Goal: Information Seeking & Learning: Learn about a topic

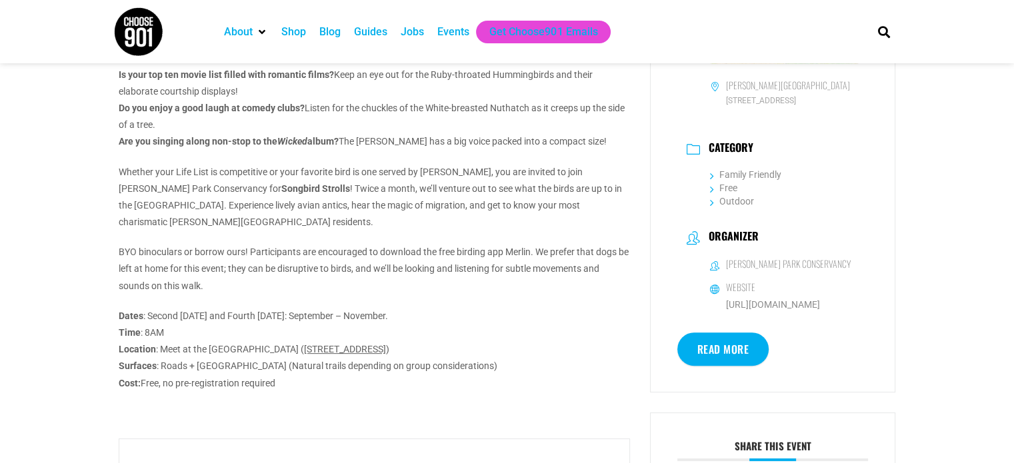
scroll to position [400, 0]
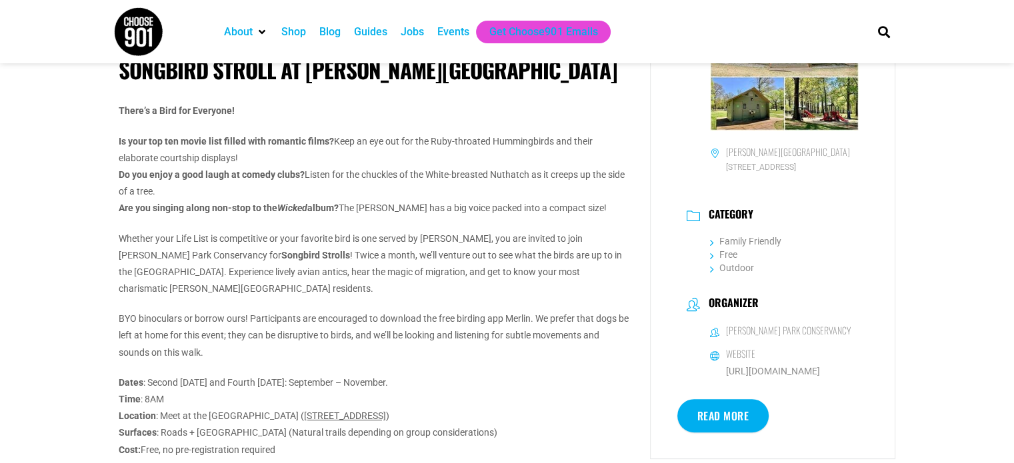
click at [593, 242] on p "Whether your Life List is competitive or your favorite bird is one served by [P…" at bounding box center [374, 264] width 511 height 67
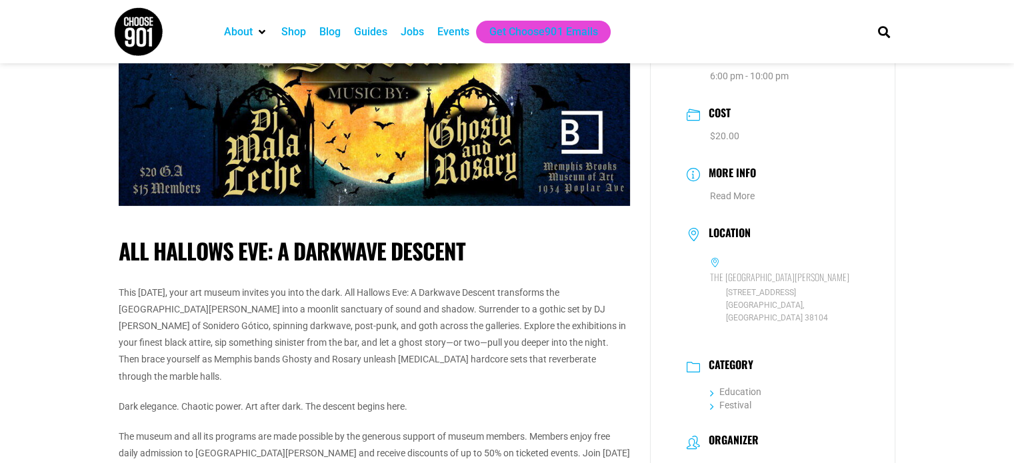
scroll to position [200, 0]
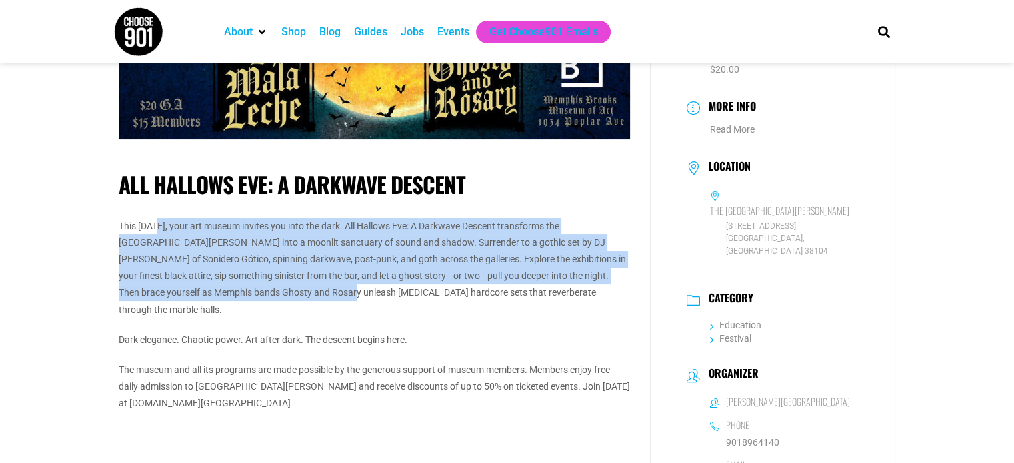
drag, startPoint x: 167, startPoint y: 215, endPoint x: 280, endPoint y: 291, distance: 136.5
click at [280, 291] on div "All Hallows Eve: A Darkwave Descent This [DATE], your art museum invites you in…" at bounding box center [374, 314] width 511 height 338
click at [278, 262] on p "This [DATE], your art museum invites you into the dark. All Hallows Eve: A Dark…" at bounding box center [374, 268] width 511 height 101
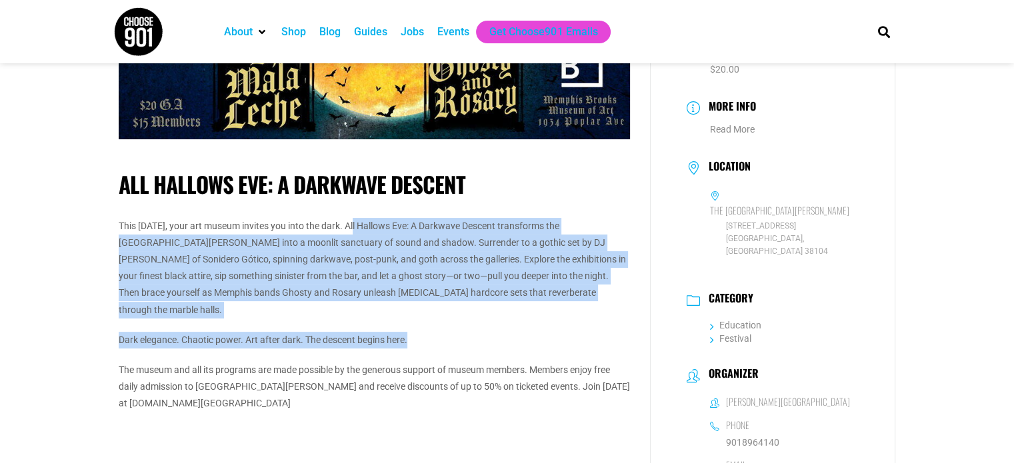
drag, startPoint x: 359, startPoint y: 224, endPoint x: 441, endPoint y: 315, distance: 122.7
click at [441, 315] on div "This Halloween, your art museum invites you into the dark. All Hallows Eve: A D…" at bounding box center [374, 330] width 511 height 225
click at [441, 332] on p "Dark elegance. Chaotic power. Art after dark. The descent begins here." at bounding box center [374, 340] width 511 height 17
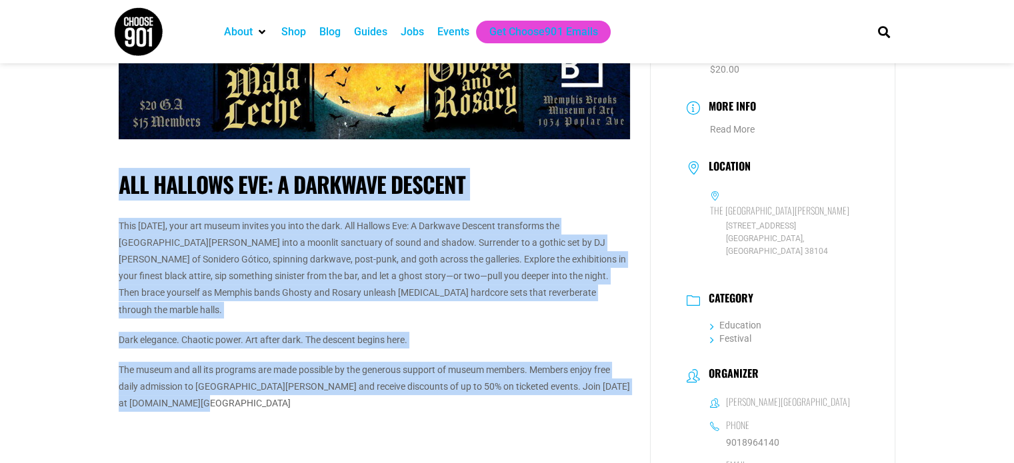
drag, startPoint x: 419, startPoint y: 389, endPoint x: 115, endPoint y: 183, distance: 367.2
click at [115, 183] on div "All Hallows Eve: A Darkwave Descent This Halloween, your art museum invites you…" at bounding box center [374, 341] width 531 height 917
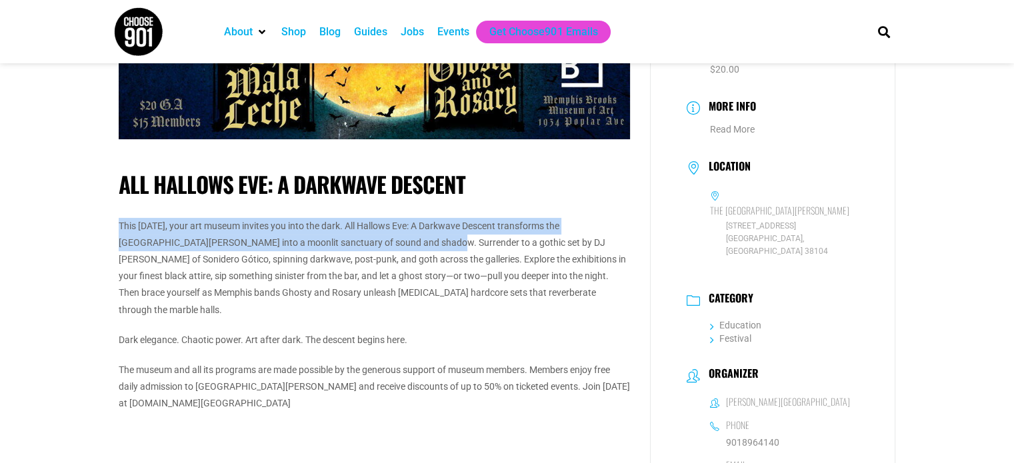
drag, startPoint x: 123, startPoint y: 217, endPoint x: 395, endPoint y: 243, distance: 273.2
click at [395, 243] on div "All Hallows Eve: A Darkwave Descent This Halloween, your art museum invites you…" at bounding box center [374, 314] width 511 height 338
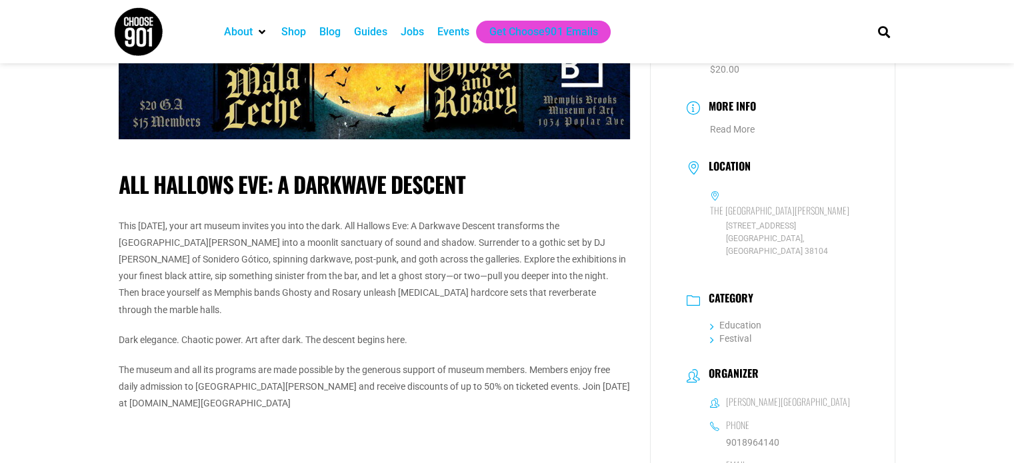
click at [346, 303] on div "This Halloween, your art museum invites you into the dark. All Hallows Eve: A D…" at bounding box center [374, 330] width 511 height 225
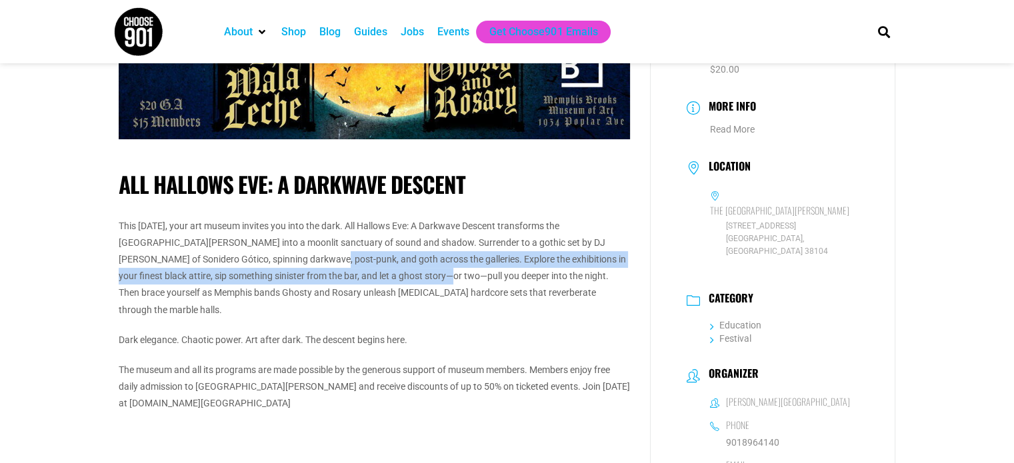
drag, startPoint x: 272, startPoint y: 261, endPoint x: 395, endPoint y: 282, distance: 124.5
click at [394, 281] on p "This Halloween, your art museum invites you into the dark. All Hallows Eve: A D…" at bounding box center [374, 268] width 511 height 101
click at [395, 284] on p "This Halloween, your art museum invites you into the dark. All Hallows Eve: A D…" at bounding box center [374, 268] width 511 height 101
